Goal: Information Seeking & Learning: Learn about a topic

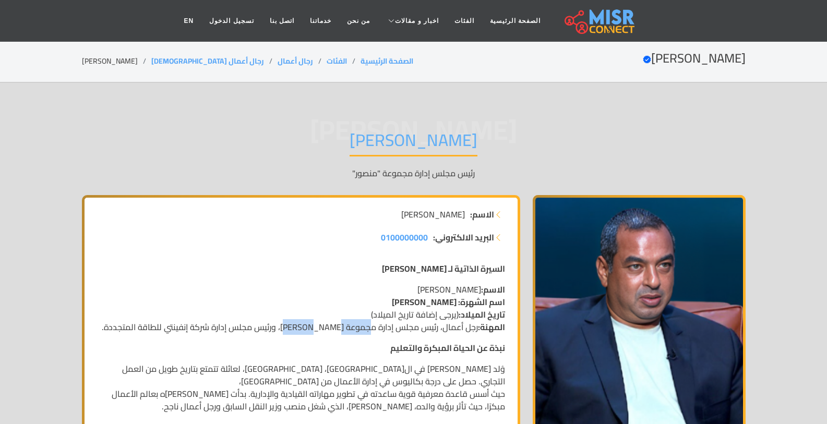
drag, startPoint x: 373, startPoint y: 330, endPoint x: 318, endPoint y: 330, distance: 54.3
click at [318, 330] on p "الاسم: [PERSON_NAME] اسم الشهرة: [PERSON_NAME] تاريخ الميلاد: (يرجى إضافة تاريخ…" at bounding box center [301, 308] width 408 height 50
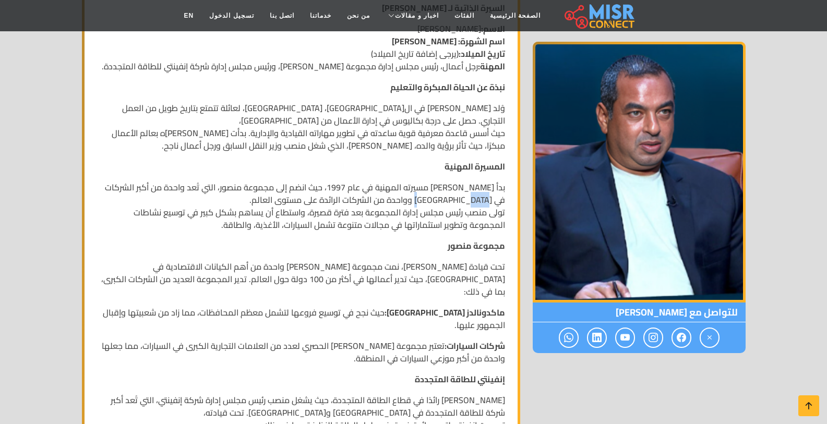
drag, startPoint x: 431, startPoint y: 196, endPoint x: 415, endPoint y: 196, distance: 16.7
click at [415, 196] on p "بدأ [PERSON_NAME] مسيرته المهنية في عام 1997، حيث انضم إلى مجموعة منصور، التي ت…" at bounding box center [301, 206] width 408 height 50
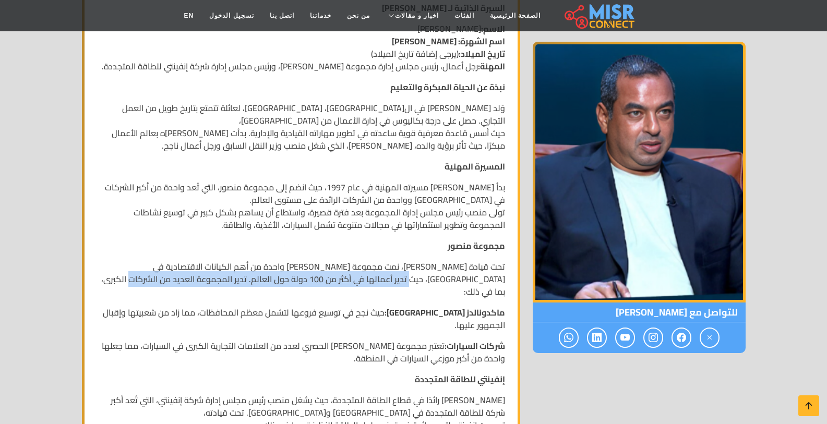
drag, startPoint x: 505, startPoint y: 278, endPoint x: 229, endPoint y: 278, distance: 276.7
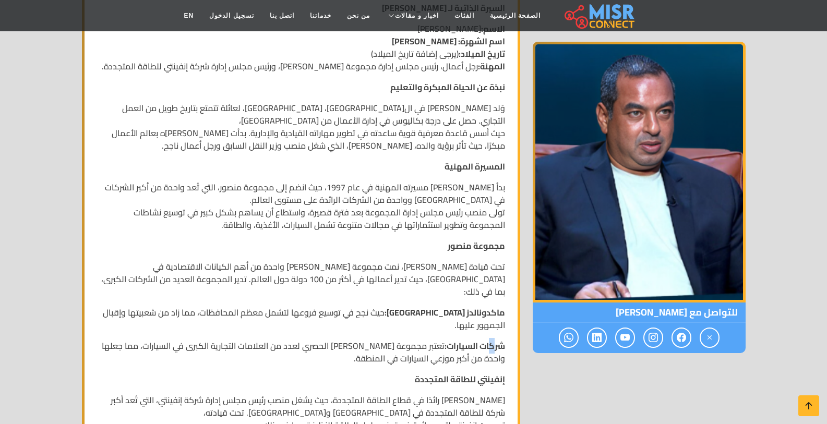
click at [490, 338] on strong "شركات السيارات:" at bounding box center [475, 346] width 61 height 16
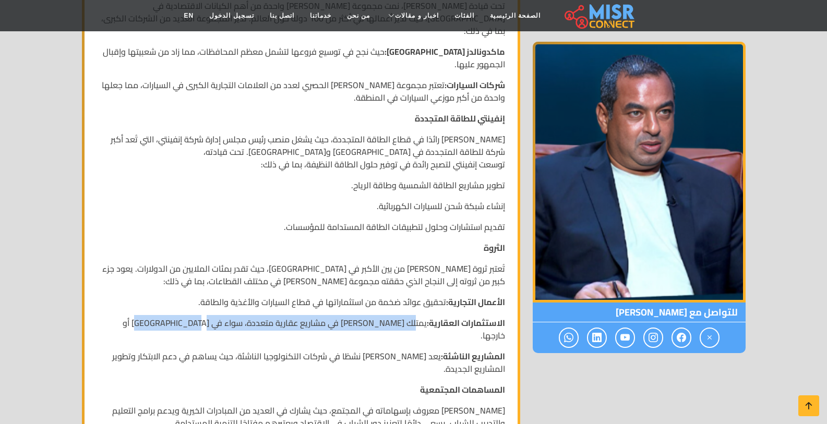
drag, startPoint x: 417, startPoint y: 302, endPoint x: 170, endPoint y: 298, distance: 246.5
click at [170, 317] on p "الاستثمارات العقارية: يمتلك [PERSON_NAME] في مشاريع عقارية متعددة، سواء في [GEO…" at bounding box center [301, 329] width 408 height 25
drag, startPoint x: 433, startPoint y: 319, endPoint x: 369, endPoint y: 338, distance: 66.9
click at [369, 350] on p "المشاريع الناشئة: يعد [PERSON_NAME] نشطًا في شركات التكنولوجيا الناشئة، حيث يسا…" at bounding box center [301, 362] width 408 height 25
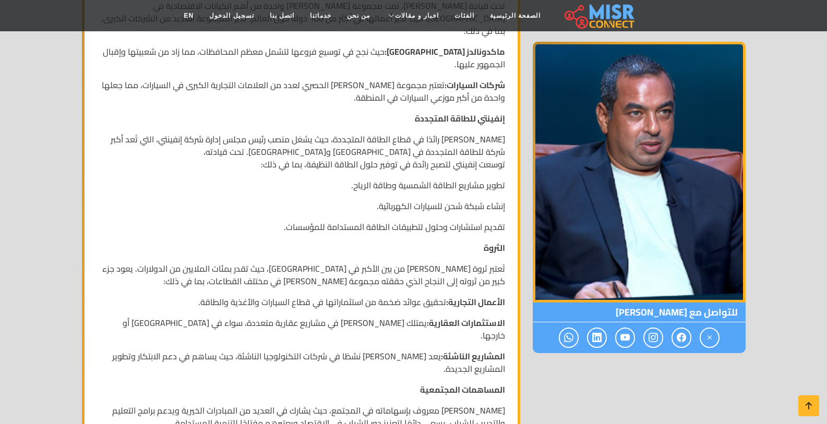
click at [372, 341] on div "السيرة الذاتية لـ [PERSON_NAME]اسم: [PERSON_NAME] اسم الشهرة: [PERSON_NAME] تار…" at bounding box center [301, 212] width 421 height 961
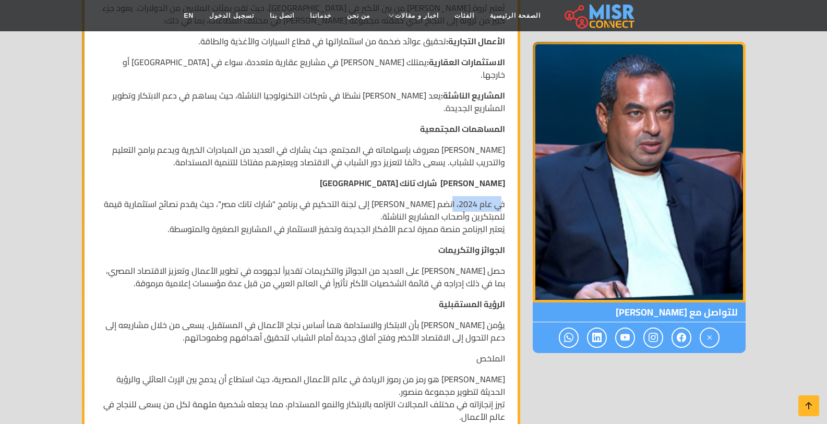
drag, startPoint x: 503, startPoint y: 167, endPoint x: 452, endPoint y: 174, distance: 51.2
click at [453, 198] on p "في عام 2024، انضم [PERSON_NAME] إلى لجنة التحكيم في برنامج "شارك تانك مصر"، حيث…" at bounding box center [301, 217] width 408 height 38
